Goal: Information Seeking & Learning: Check status

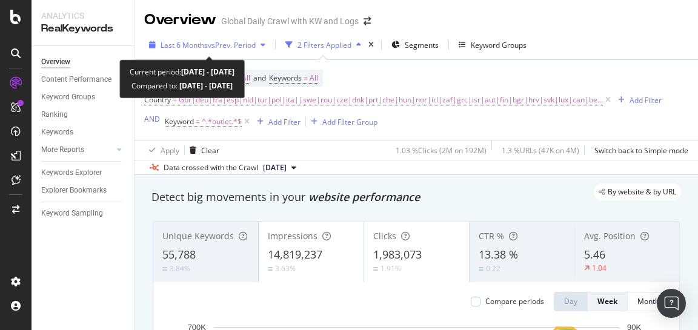
click at [235, 43] on span "vs Prev. Period" at bounding box center [232, 45] width 48 height 10
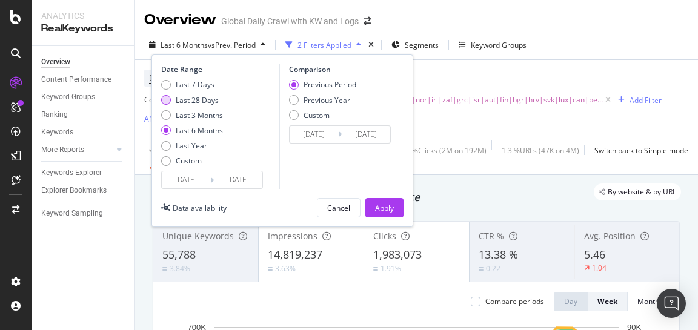
click at [201, 98] on div "Last 28 Days" at bounding box center [197, 100] width 43 height 10
type input "[DATE]"
click at [179, 117] on div "Last 3 Months" at bounding box center [199, 115] width 47 height 10
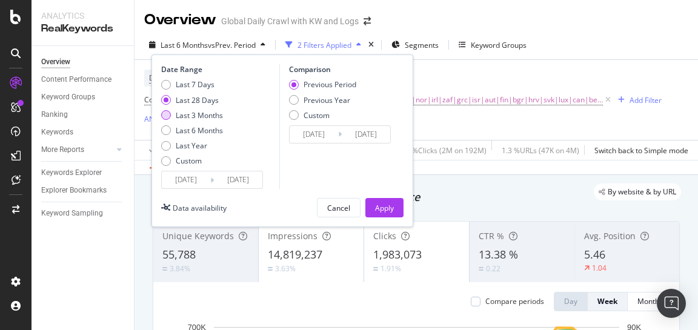
type input "[DATE]"
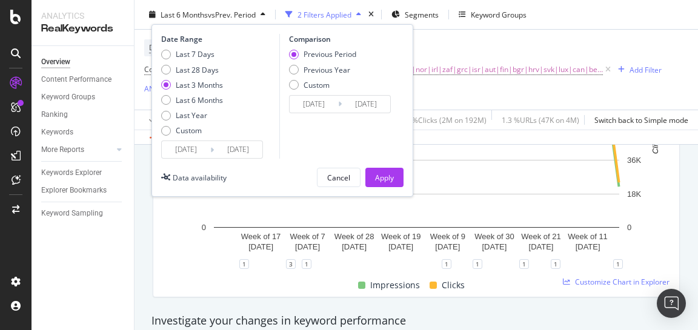
scroll to position [161, 0]
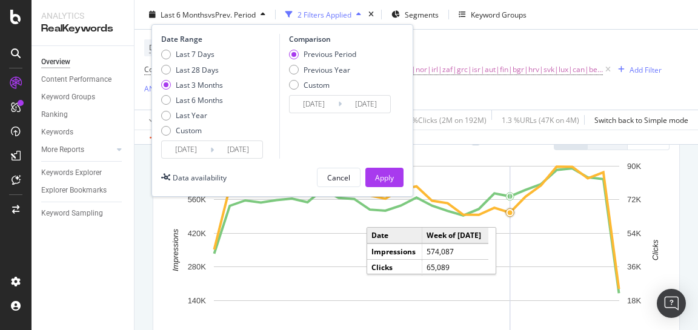
click at [508, 218] on circle "A chart." at bounding box center [510, 212] width 11 height 11
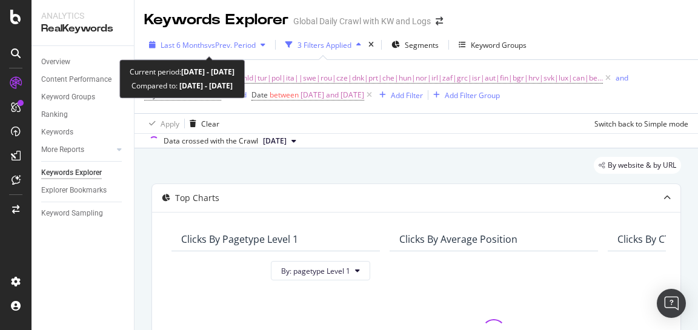
click at [236, 41] on span "vs Prev. Period" at bounding box center [232, 45] width 48 height 10
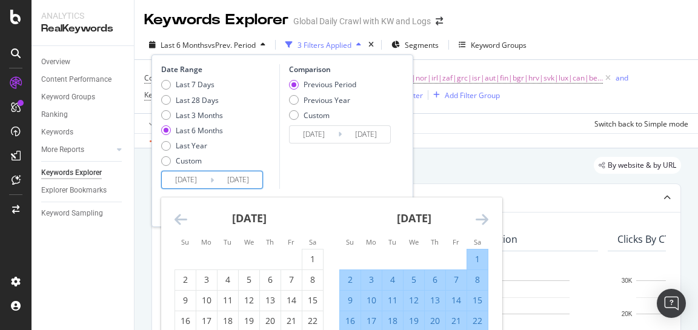
click at [196, 183] on input "[DATE]" at bounding box center [186, 180] width 48 height 17
click at [182, 224] on icon "Move backward to switch to the previous month." at bounding box center [181, 219] width 13 height 15
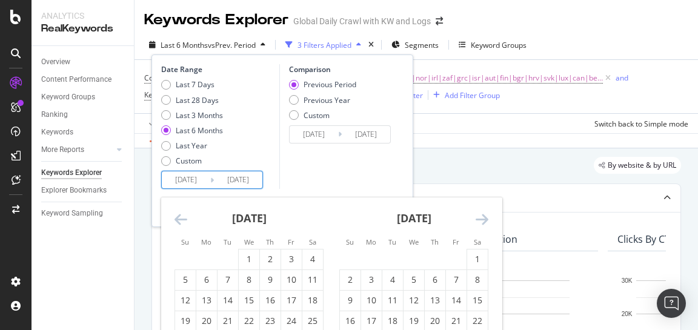
click at [492, 219] on div "February 2025 1 2 3 4 5 6 7 8 9 10 11 12 13 14 15 16 17 18 19 20 21 22 23 24 25…" at bounding box center [414, 275] width 165 height 155
click at [182, 99] on div "Last 28 Days" at bounding box center [197, 100] width 43 height 10
type input "[DATE]"
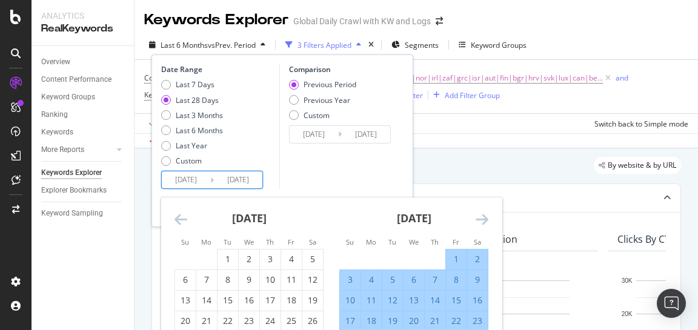
click at [189, 182] on input "[DATE]" at bounding box center [186, 180] width 48 height 17
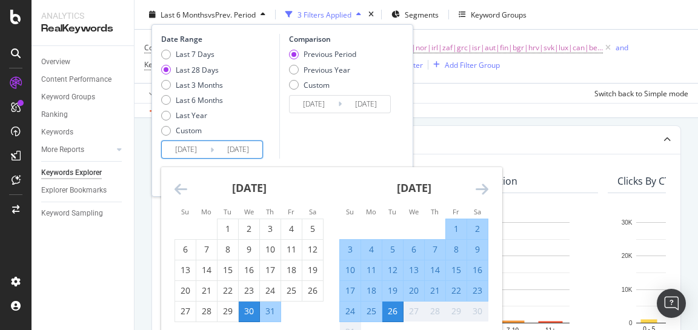
scroll to position [59, 0]
click at [310, 291] on div "26" at bounding box center [313, 291] width 21 height 12
type input "2025/07/26"
type input "2025/06/24"
type input "2025/07/25"
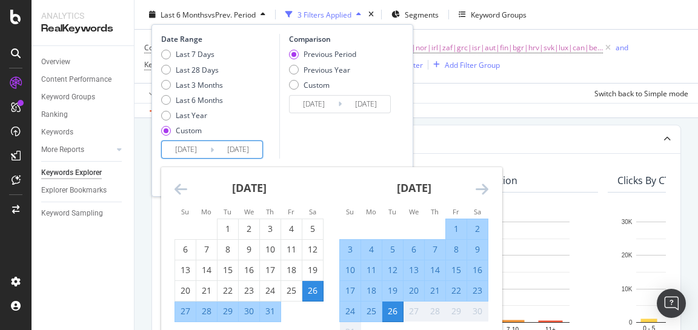
click at [386, 314] on div "26" at bounding box center [393, 312] width 21 height 12
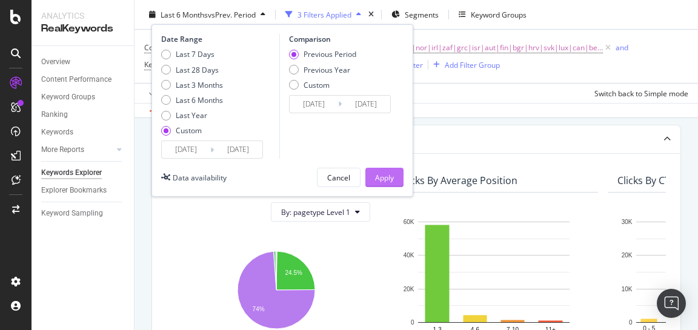
click at [383, 175] on div "Apply" at bounding box center [384, 177] width 19 height 10
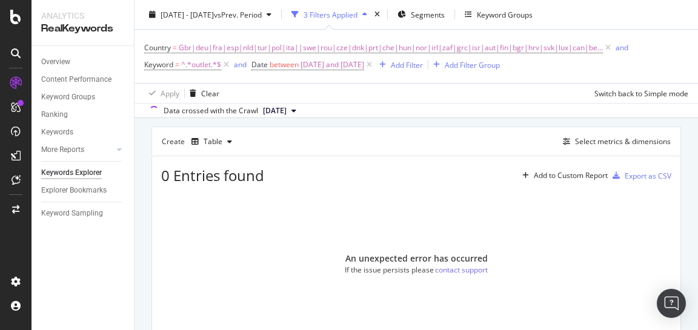
scroll to position [162, 0]
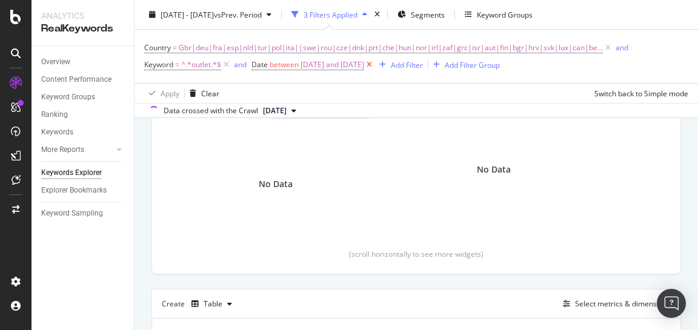
click at [375, 64] on icon at bounding box center [369, 65] width 10 height 12
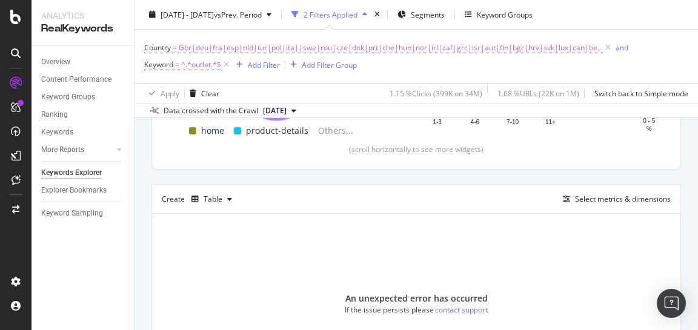
scroll to position [374, 0]
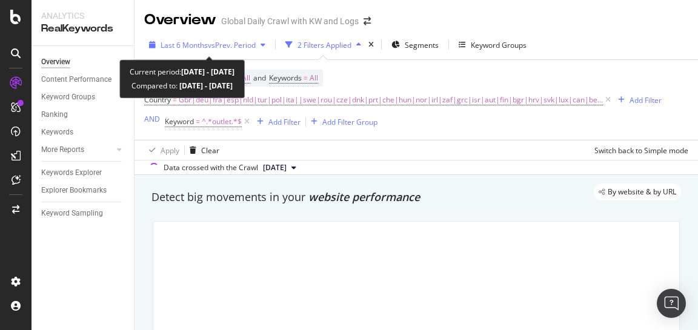
click at [225, 41] on span "vs Prev. Period" at bounding box center [232, 45] width 48 height 10
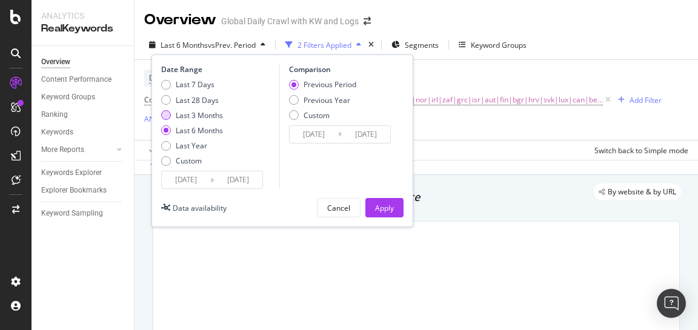
click at [198, 110] on div "Last 3 Months" at bounding box center [199, 115] width 47 height 10
type input "[DATE]"
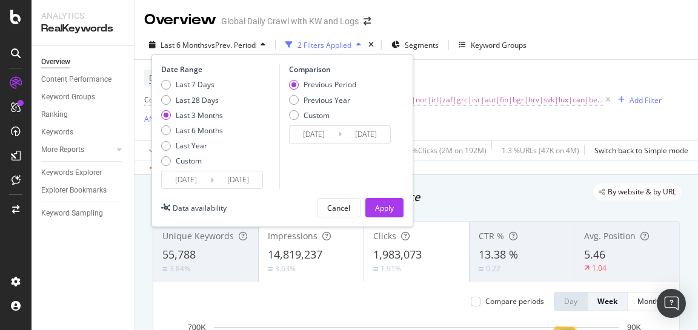
click at [370, 207] on button "Apply" at bounding box center [385, 207] width 38 height 19
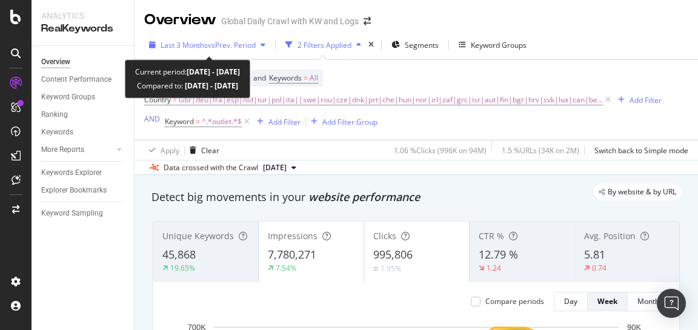
click at [241, 37] on div "Last 3 Months vs Prev. Period" at bounding box center [207, 45] width 126 height 18
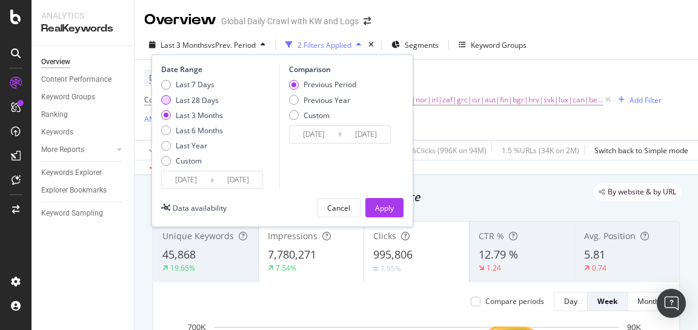
click at [198, 100] on div "Last 28 Days" at bounding box center [197, 100] width 43 height 10
type input "[DATE]"
click at [376, 210] on div "Apply" at bounding box center [384, 208] width 19 height 10
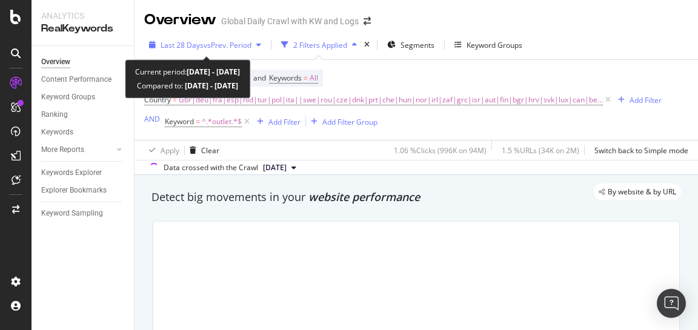
click at [234, 42] on span "vs Prev. Period" at bounding box center [228, 45] width 48 height 10
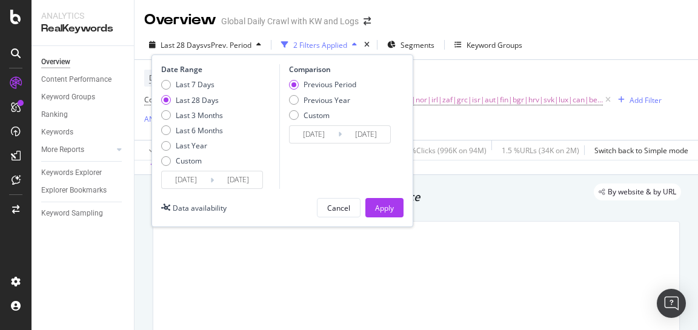
click at [189, 186] on input "[DATE]" at bounding box center [186, 180] width 48 height 17
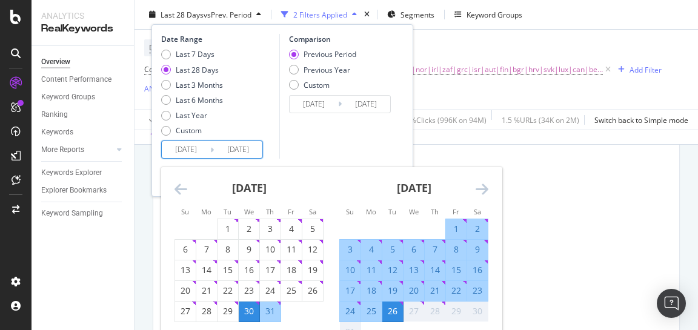
scroll to position [112, 0]
click at [181, 269] on div "13" at bounding box center [185, 270] width 21 height 12
type input "[DATE]"
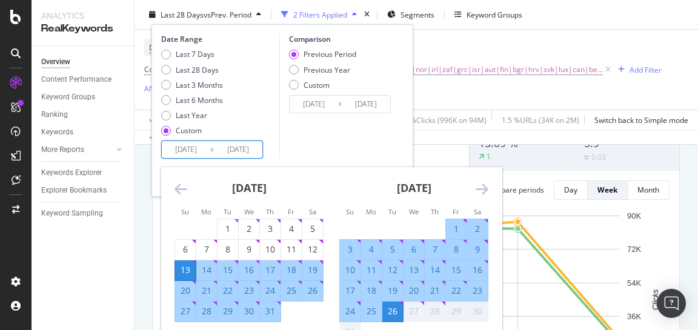
click at [481, 288] on div "23" at bounding box center [477, 291] width 21 height 12
type input "[DATE]"
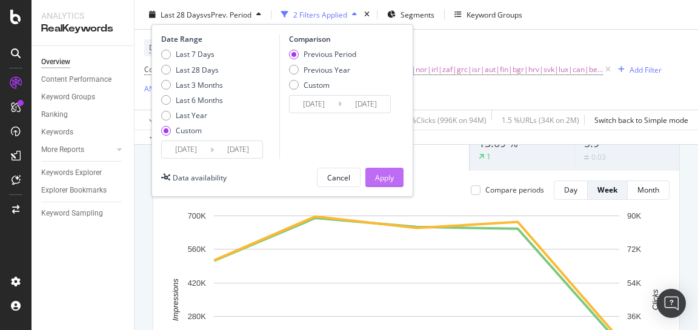
click at [389, 179] on div "Apply" at bounding box center [384, 177] width 19 height 10
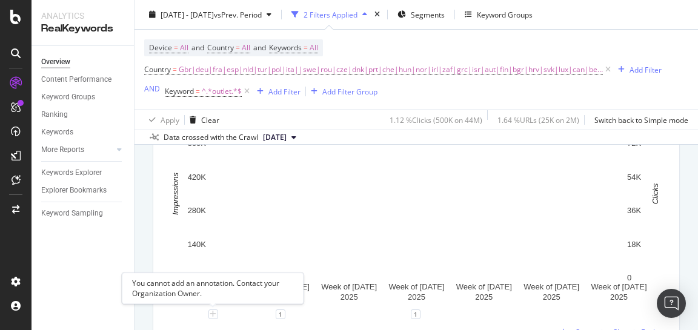
scroll to position [218, 0]
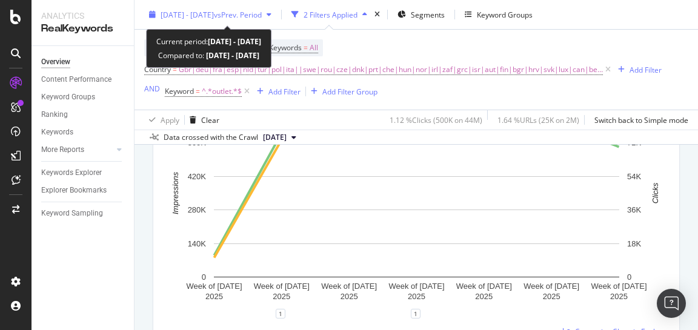
click at [214, 9] on span "[DATE] - [DATE]" at bounding box center [187, 14] width 53 height 10
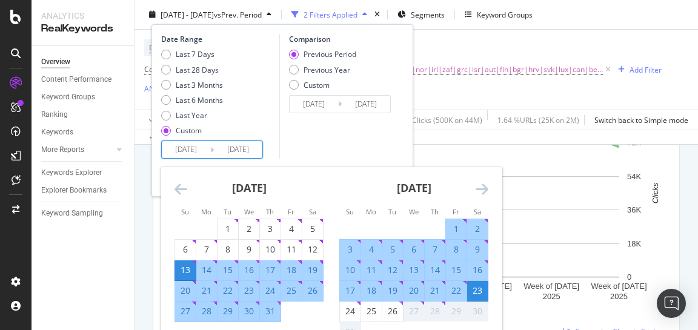
click at [184, 147] on input "[DATE]" at bounding box center [186, 149] width 48 height 17
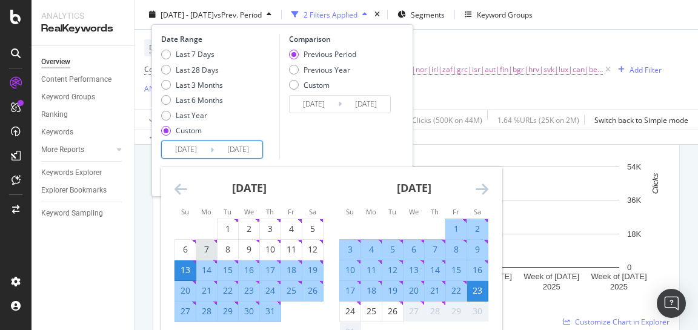
scroll to position [221, 0]
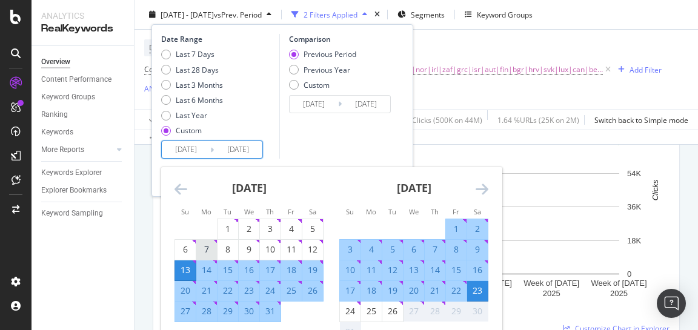
click at [203, 251] on div "7" at bounding box center [206, 250] width 21 height 12
type input "[DATE]"
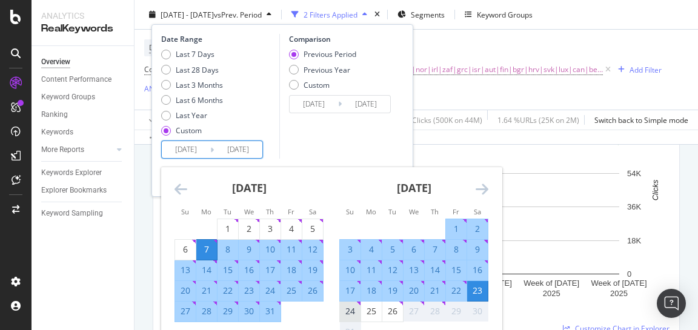
click at [344, 315] on div "24" at bounding box center [350, 312] width 21 height 12
type input "[DATE]"
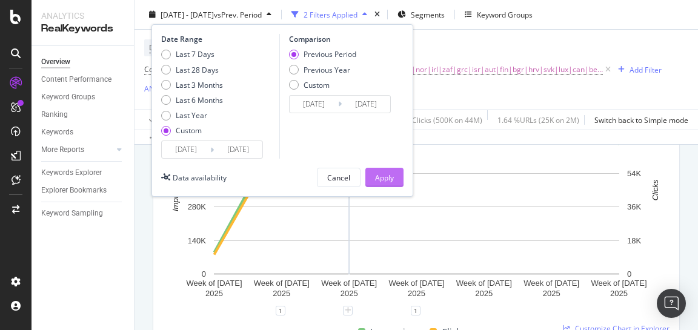
click at [380, 176] on div "Apply" at bounding box center [384, 177] width 19 height 10
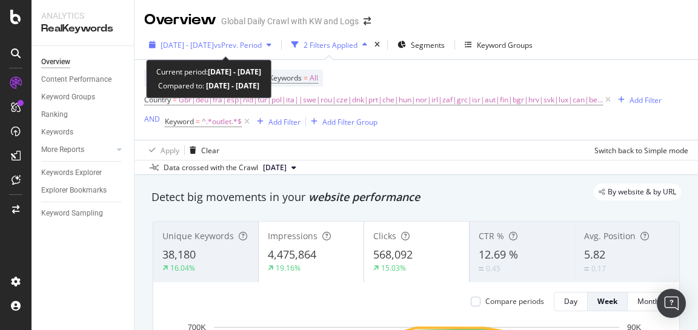
click at [258, 43] on span "vs Prev. Period" at bounding box center [238, 45] width 48 height 10
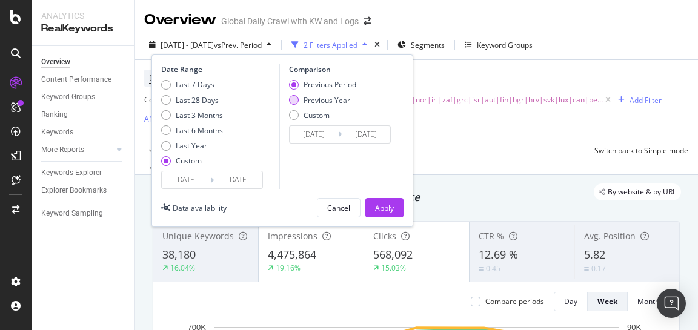
click at [308, 97] on div "Previous Year" at bounding box center [327, 100] width 47 height 10
type input "[DATE]"
click at [390, 206] on div "Apply" at bounding box center [384, 208] width 19 height 10
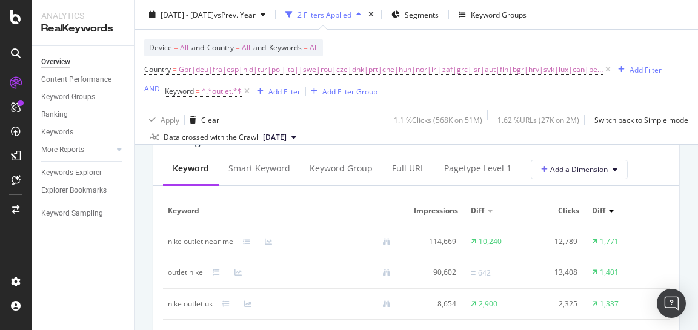
scroll to position [1095, 0]
